Goal: Register for event/course

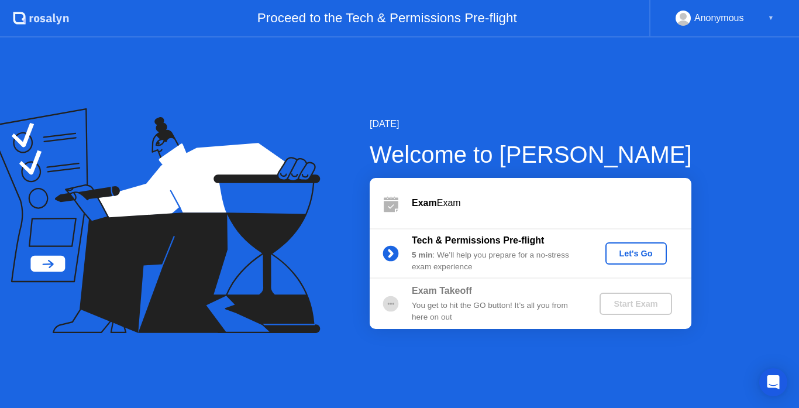
click at [622, 256] on div "Let's Go" at bounding box center [636, 253] width 52 height 9
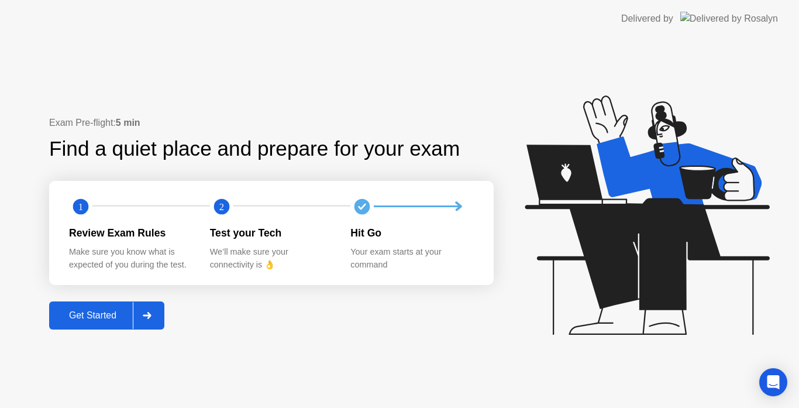
click at [154, 309] on div at bounding box center [147, 315] width 28 height 27
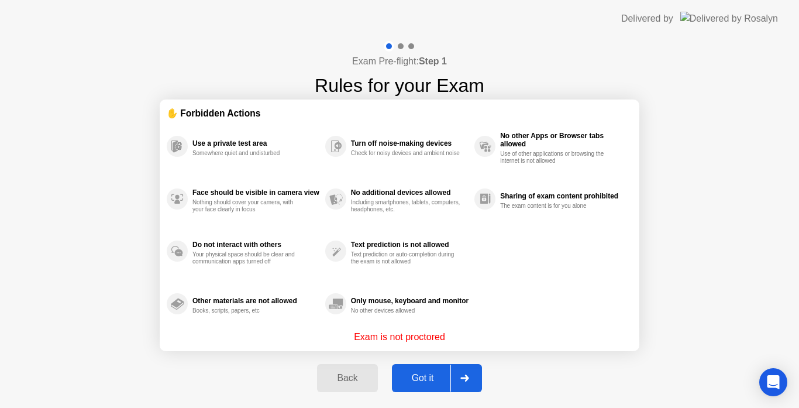
click at [471, 375] on div at bounding box center [464, 377] width 28 height 27
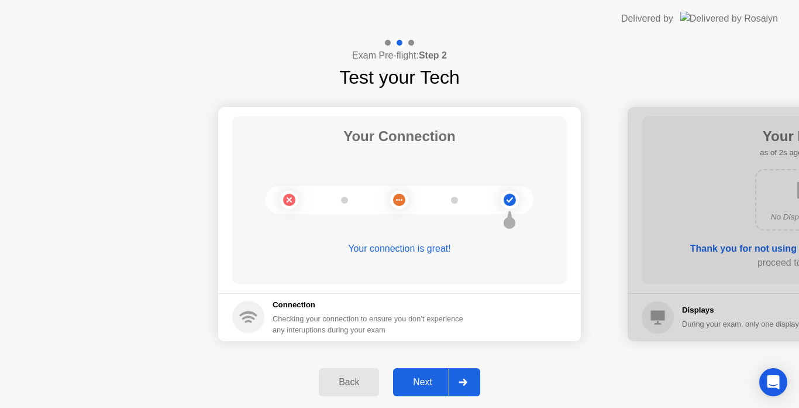
click at [464, 381] on icon at bounding box center [463, 381] width 8 height 7
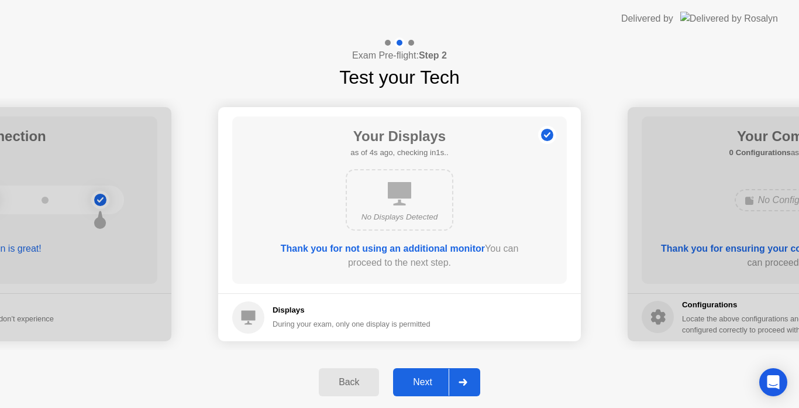
click at [439, 381] on div "Next" at bounding box center [423, 382] width 52 height 11
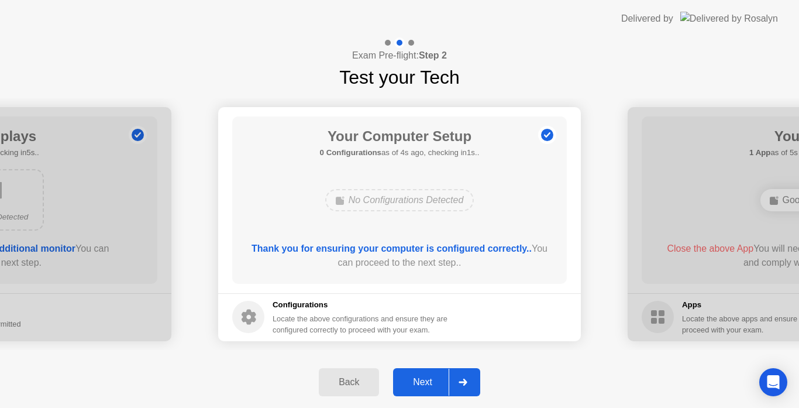
click at [439, 381] on div "Next" at bounding box center [423, 382] width 52 height 11
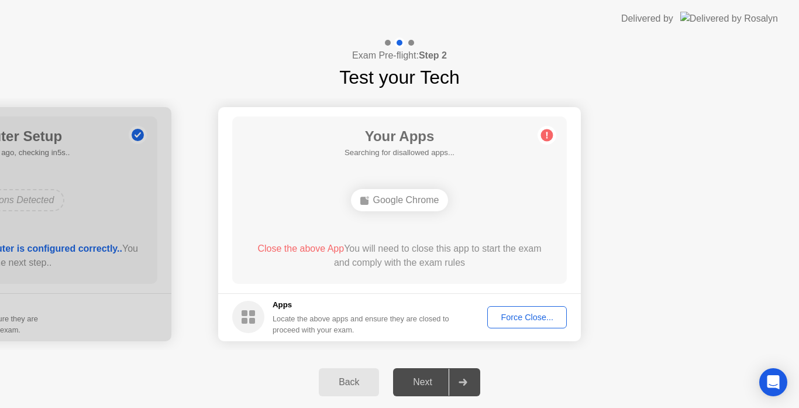
click at [515, 315] on div "Force Close..." at bounding box center [526, 316] width 71 height 9
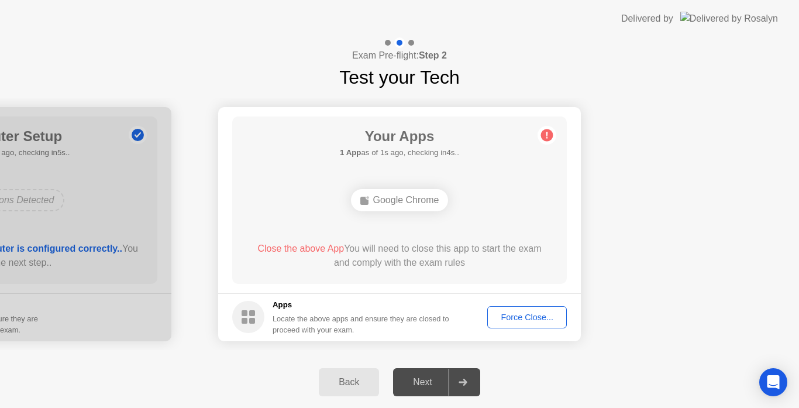
click at [518, 324] on button "Force Close..." at bounding box center [527, 317] width 80 height 22
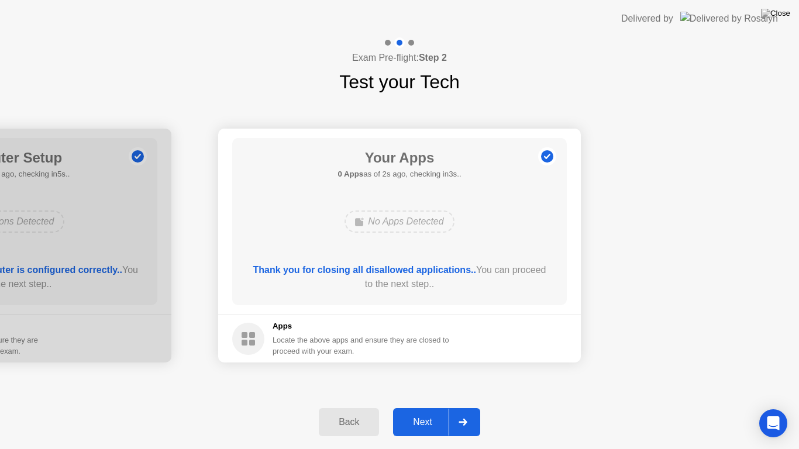
click at [470, 407] on div at bounding box center [463, 422] width 28 height 27
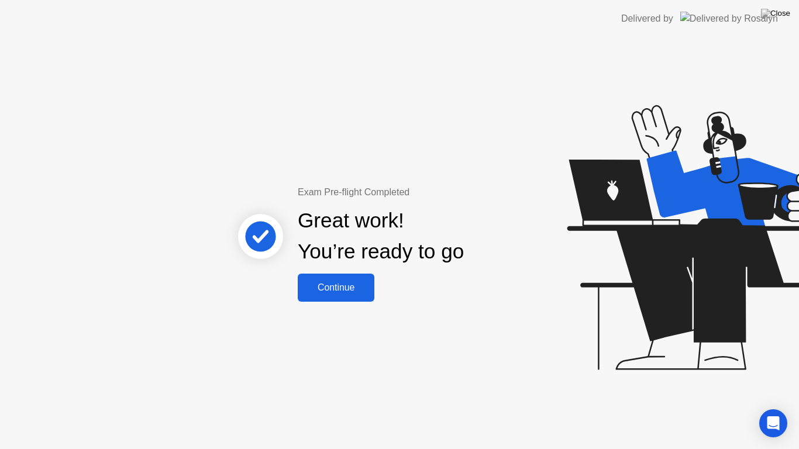
click at [323, 286] on div "Continue" at bounding box center [336, 288] width 70 height 11
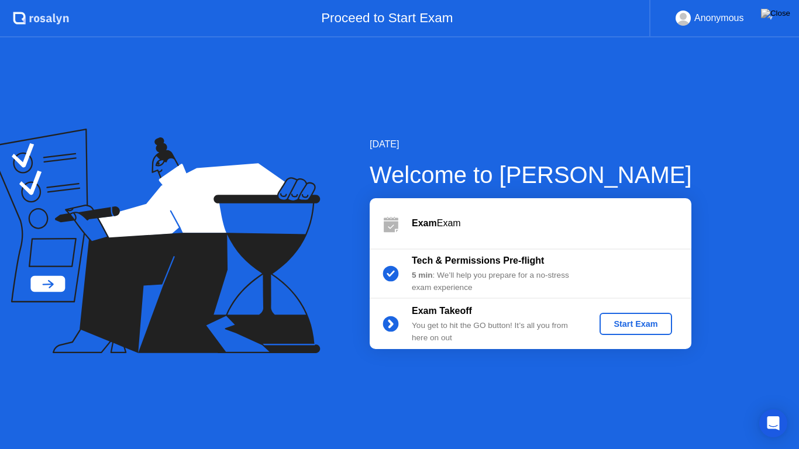
click at [621, 323] on div "Start Exam" at bounding box center [635, 323] width 63 height 9
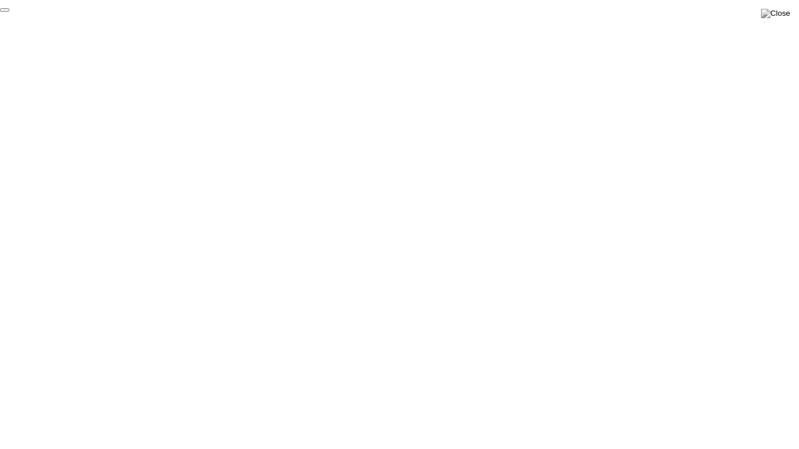
click div "End Proctoring Session"
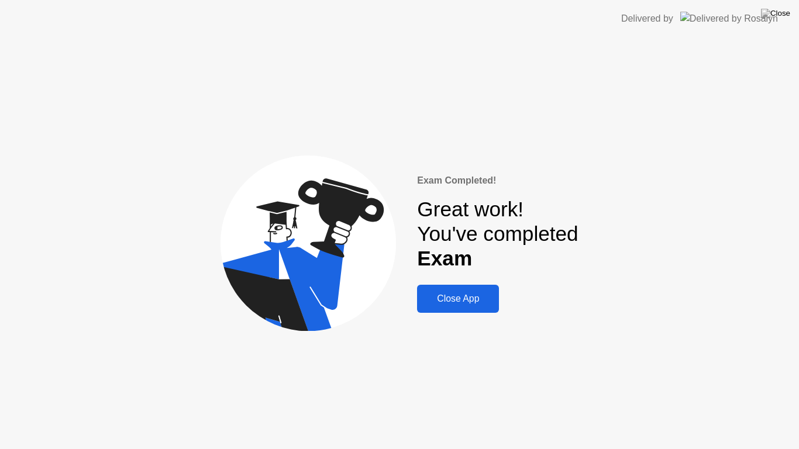
click at [467, 304] on div "Close App" at bounding box center [458, 299] width 75 height 11
